Goal: Task Accomplishment & Management: Use online tool/utility

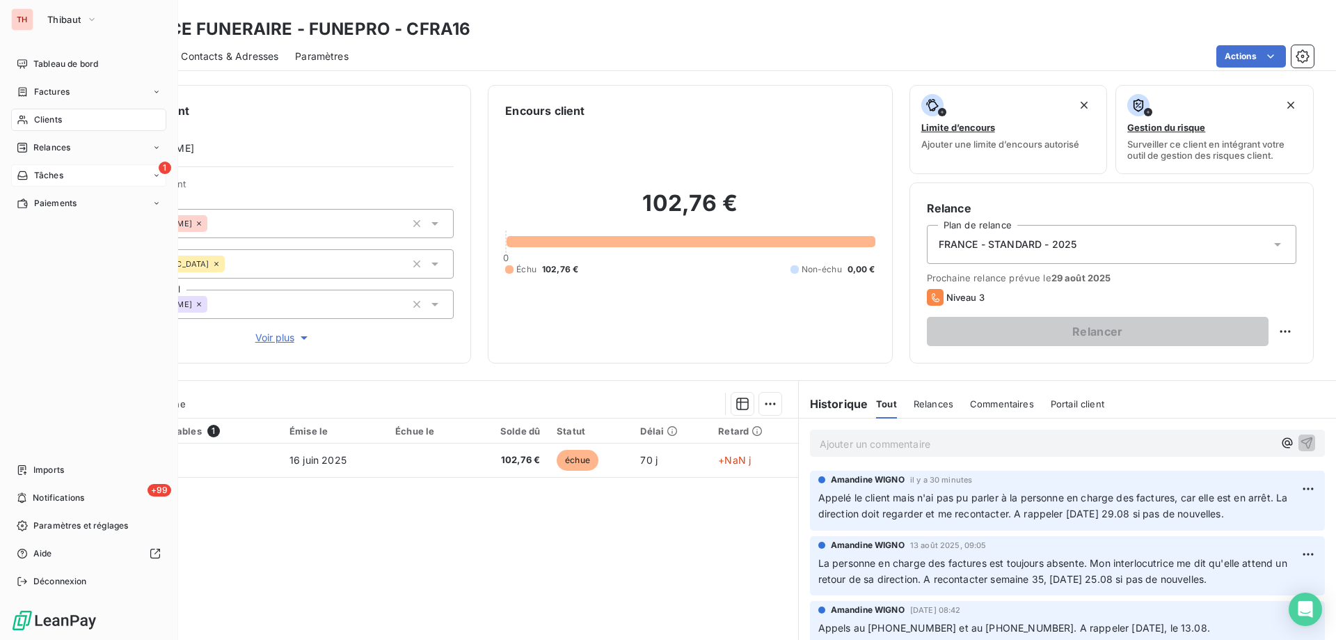
click at [25, 173] on icon at bounding box center [23, 175] width 12 height 11
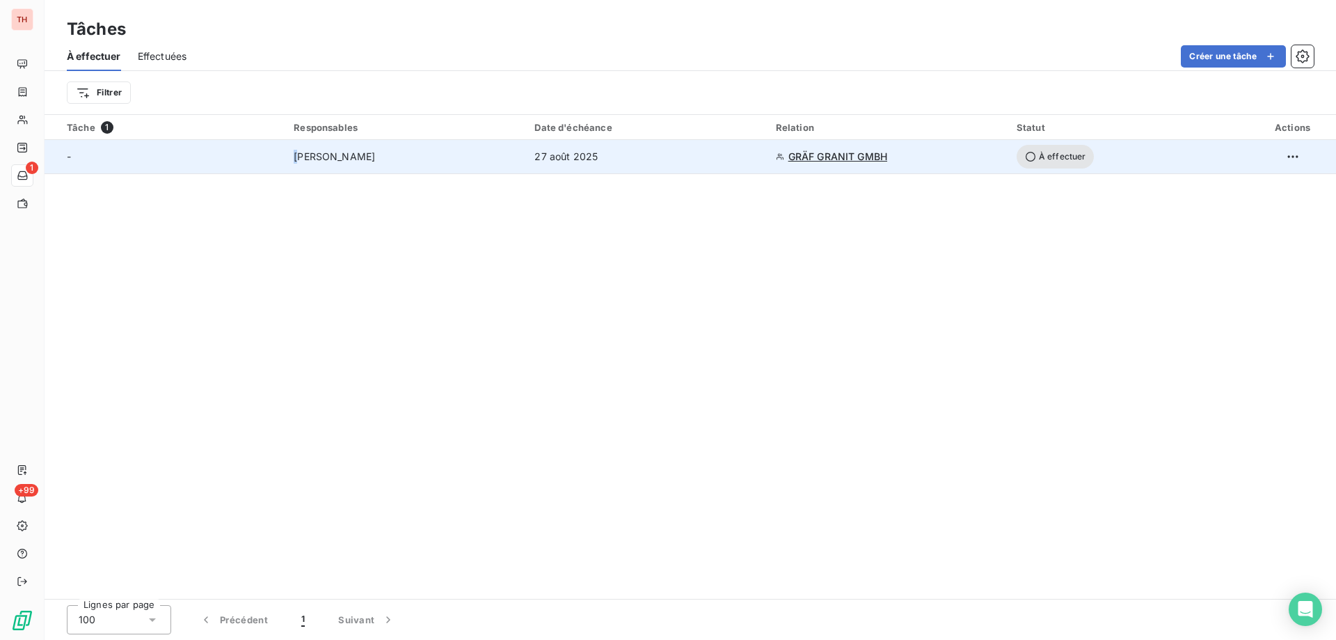
click at [298, 155] on span "[PERSON_NAME]" at bounding box center [334, 157] width 81 height 14
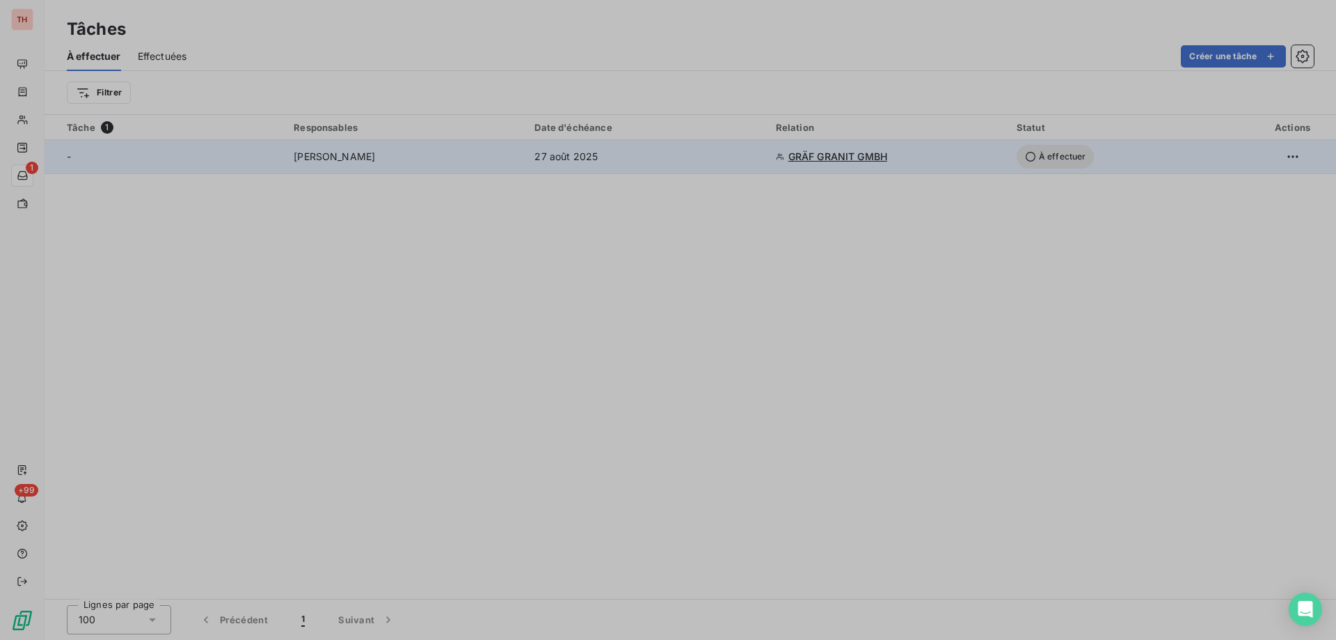
type input "[DATE]"
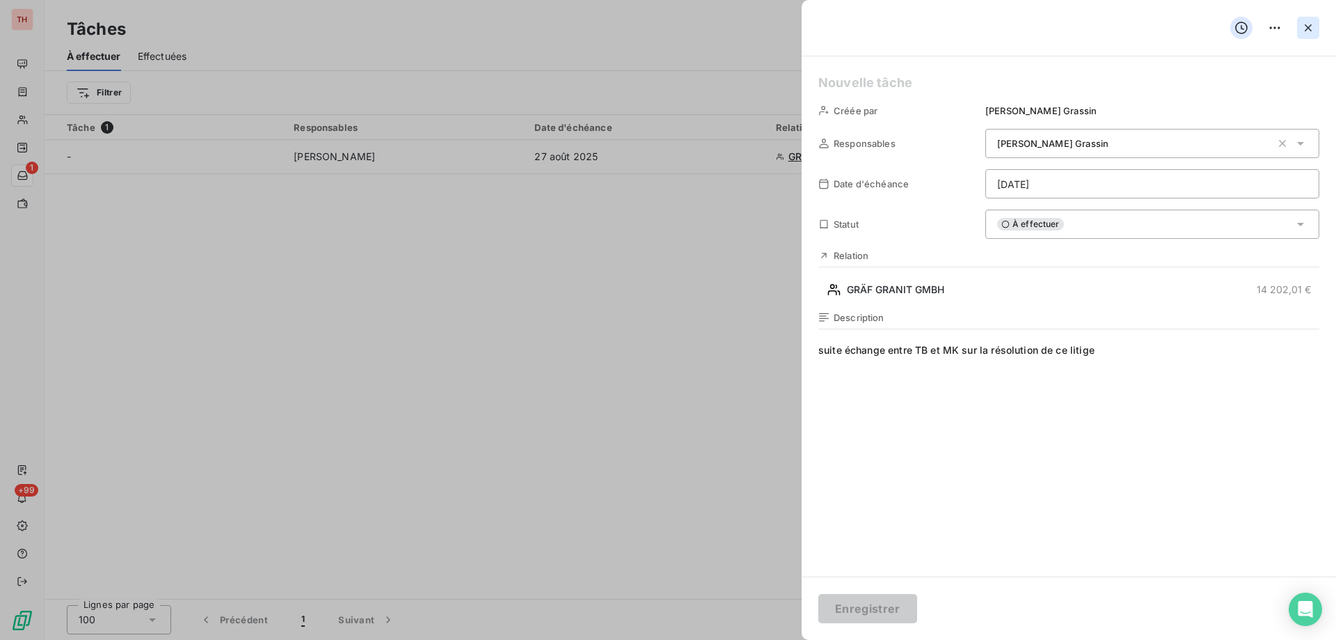
click at [1310, 25] on icon "button" at bounding box center [1309, 28] width 14 height 14
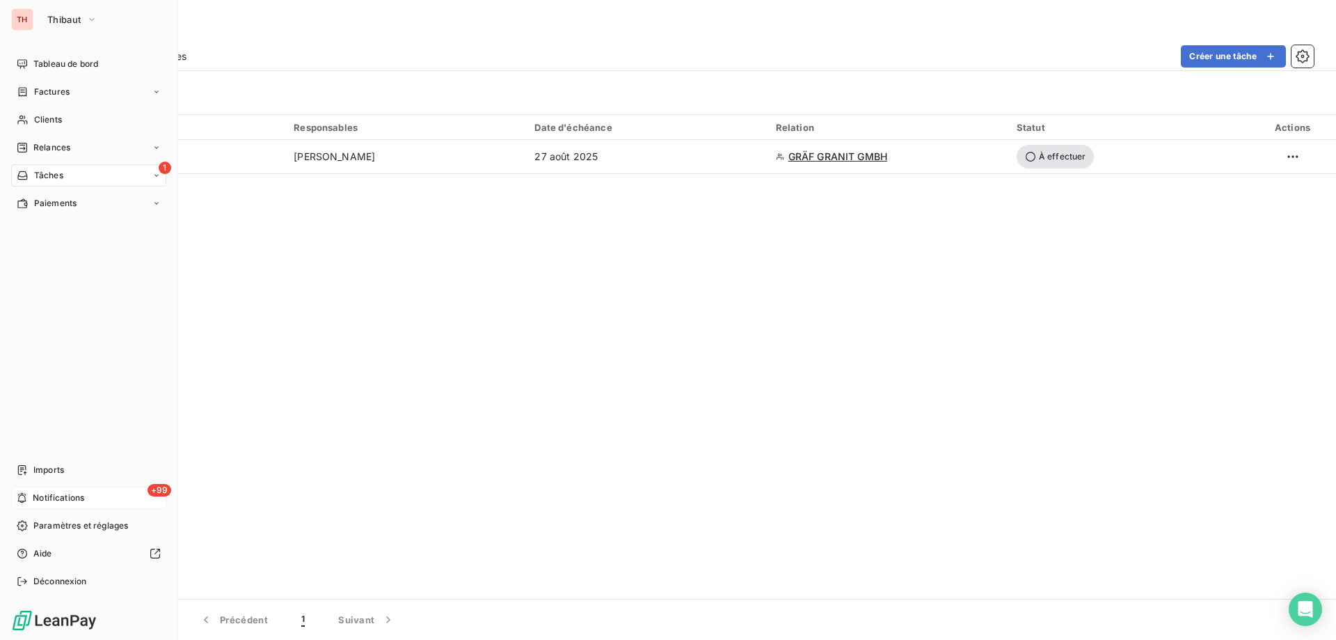
click at [70, 498] on span "Notifications" at bounding box center [59, 497] width 52 height 13
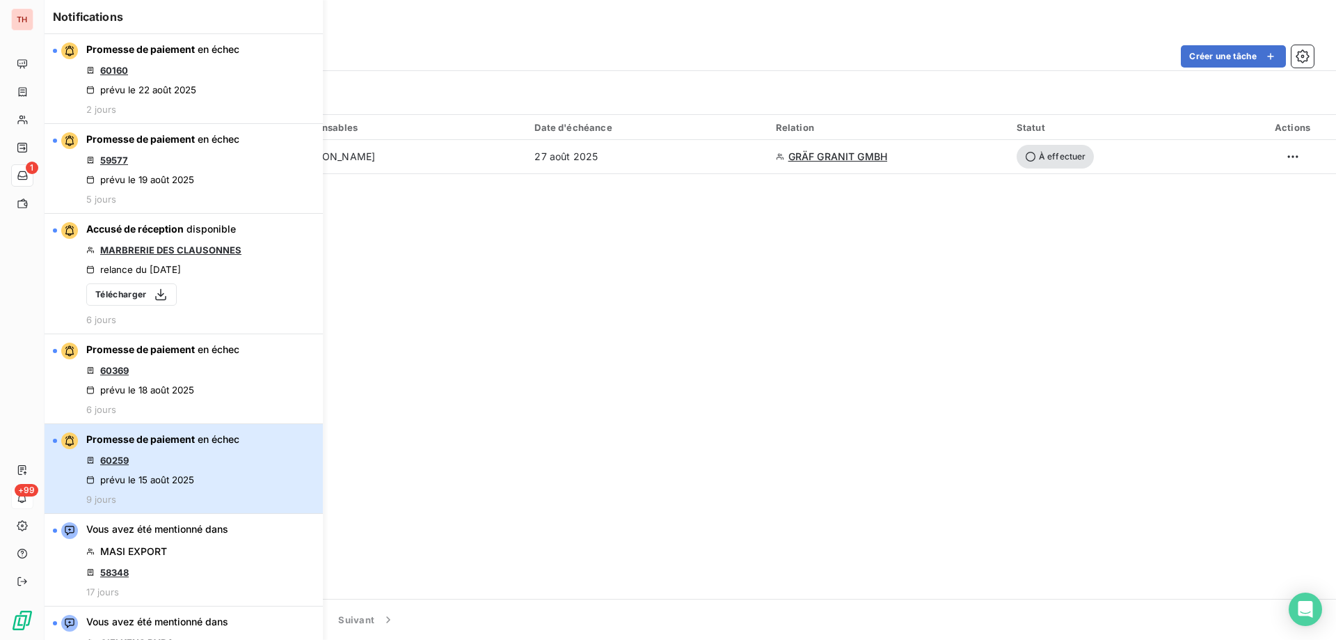
click at [192, 440] on span "Promesse de paiement" at bounding box center [140, 439] width 109 height 12
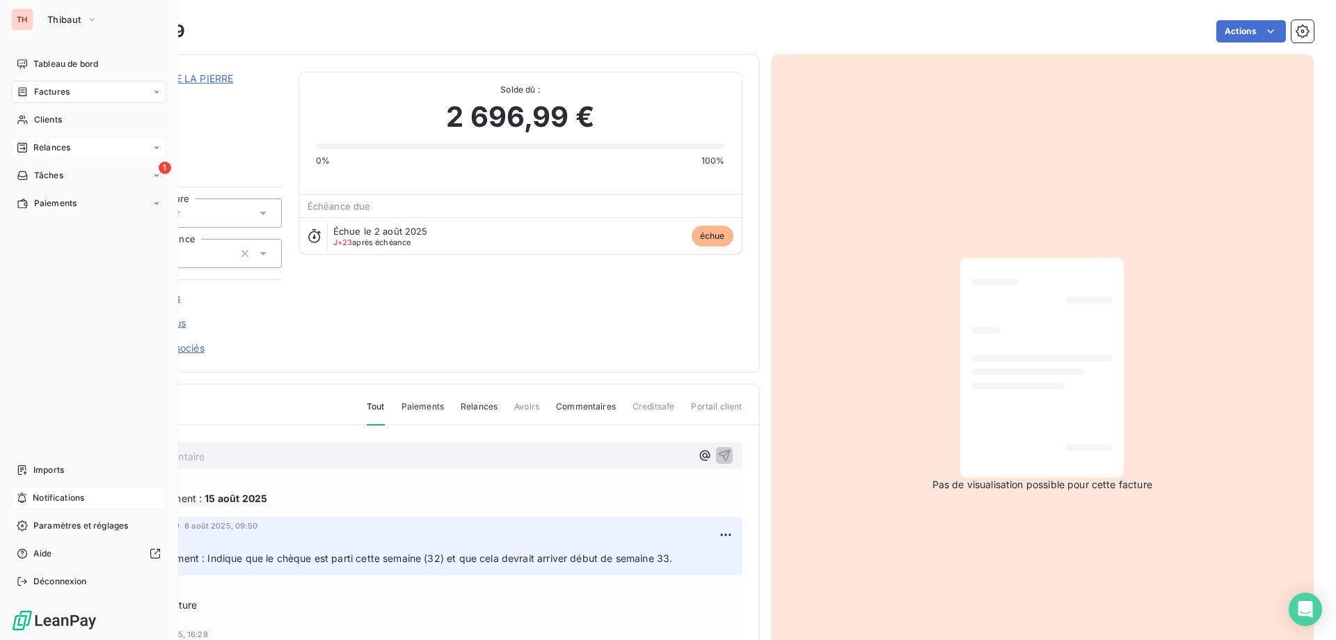
click at [61, 145] on span "Relances" at bounding box center [51, 147] width 37 height 13
